Goal: Transaction & Acquisition: Book appointment/travel/reservation

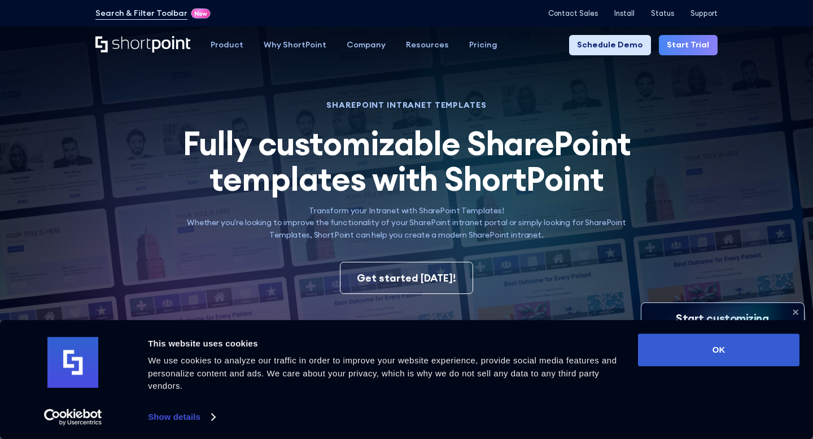
click at [602, 50] on link "Schedule Demo" at bounding box center [610, 45] width 82 height 20
